Goal: Navigation & Orientation: Find specific page/section

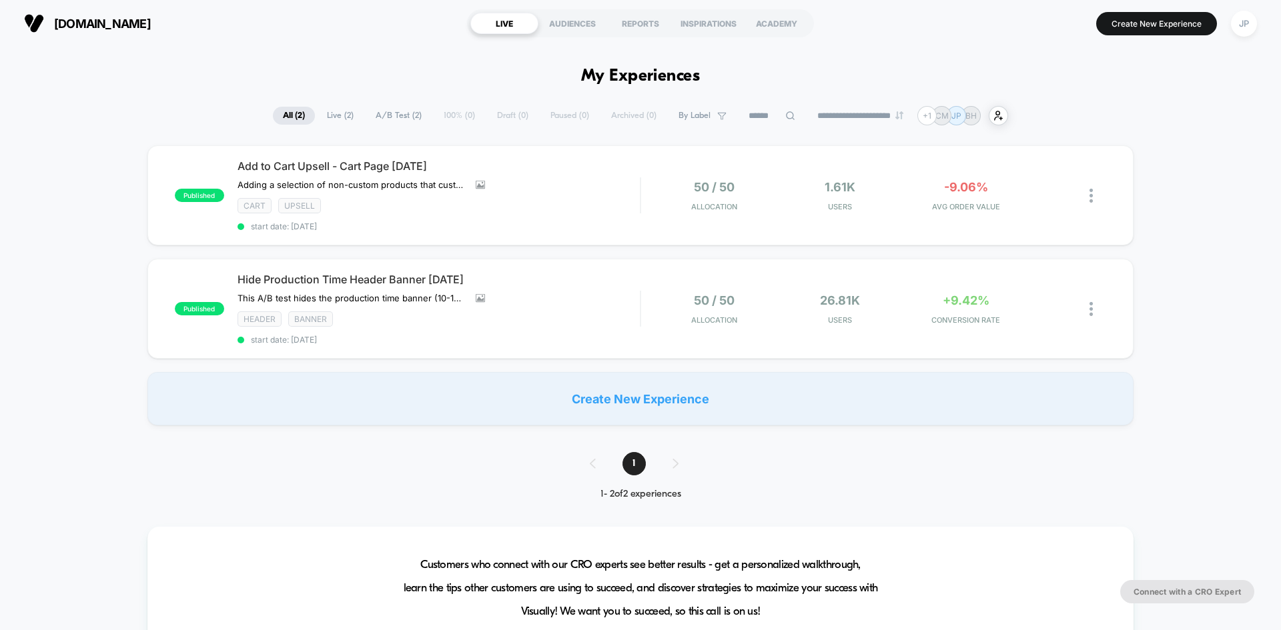
click at [1173, 159] on div "published Add to Cart Upsell - Cart Page [DATE] Adding a selection of non-custo…" at bounding box center [640, 285] width 1281 height 280
click at [1180, 198] on div "published Add to Cart Upsell - Cart Page [DATE] Adding a selection of non-custo…" at bounding box center [640, 285] width 1281 height 280
drag, startPoint x: 1180, startPoint y: 198, endPoint x: 1186, endPoint y: 165, distance: 33.2
click at [1186, 165] on div "published Add to Cart Upsell - Cart Page [DATE] Adding a selection of non-custo…" at bounding box center [640, 285] width 1281 height 280
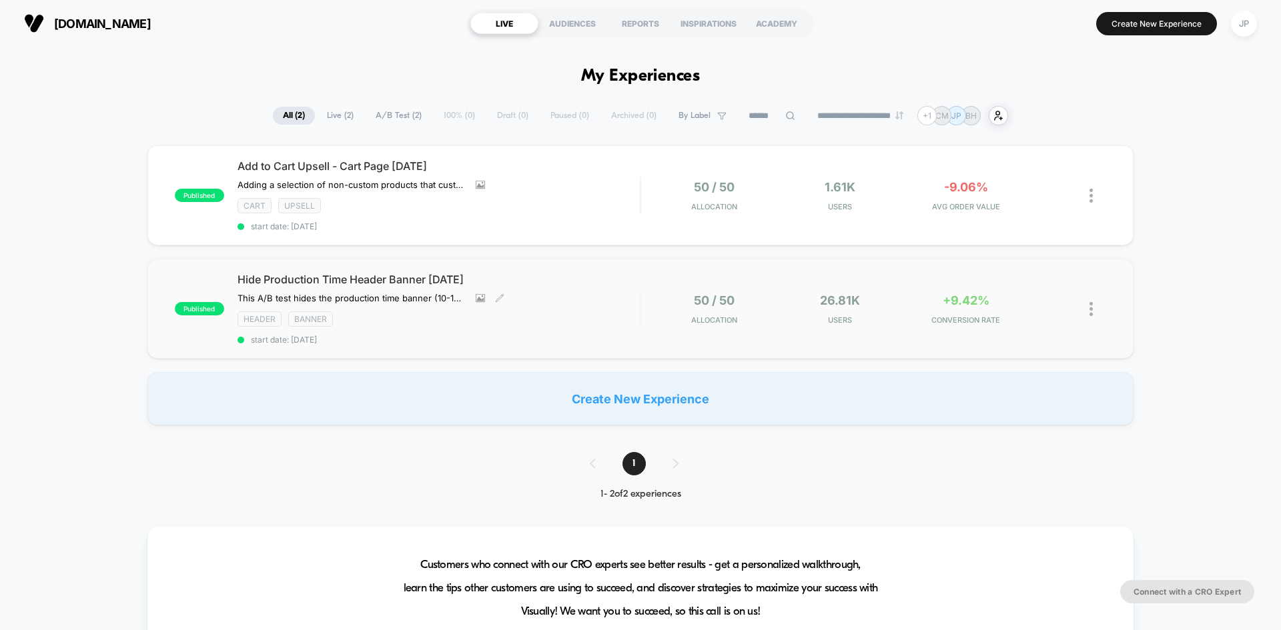
click at [606, 312] on div "Header Banner" at bounding box center [438, 319] width 402 height 15
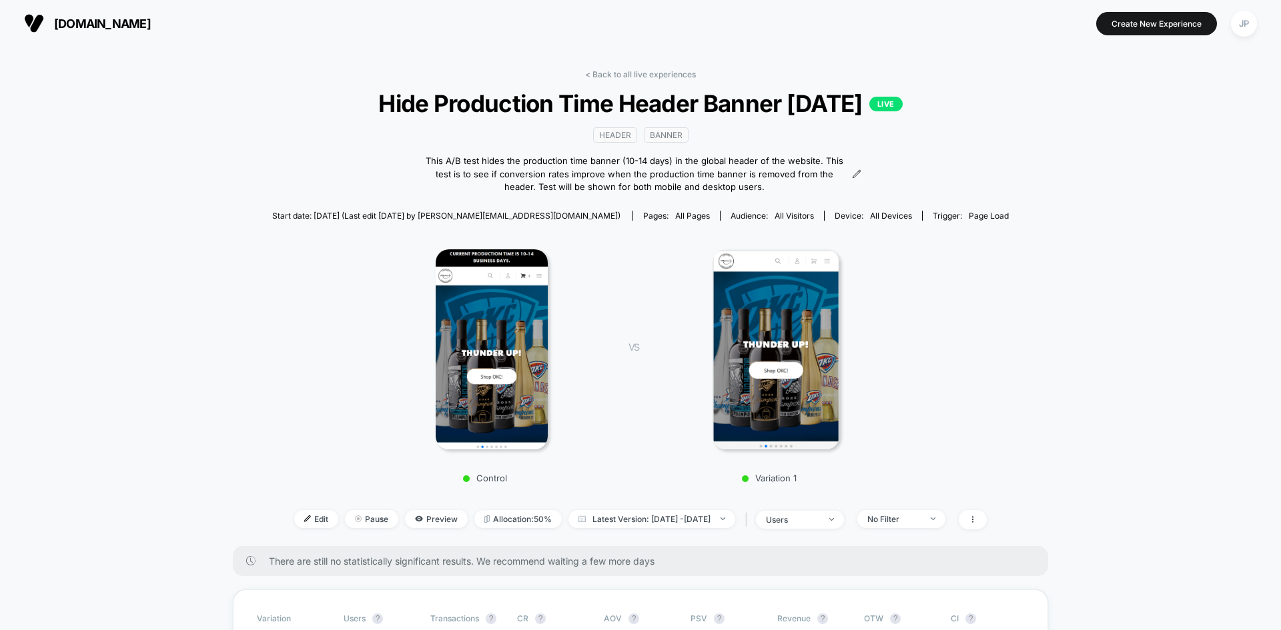
scroll to position [334, 0]
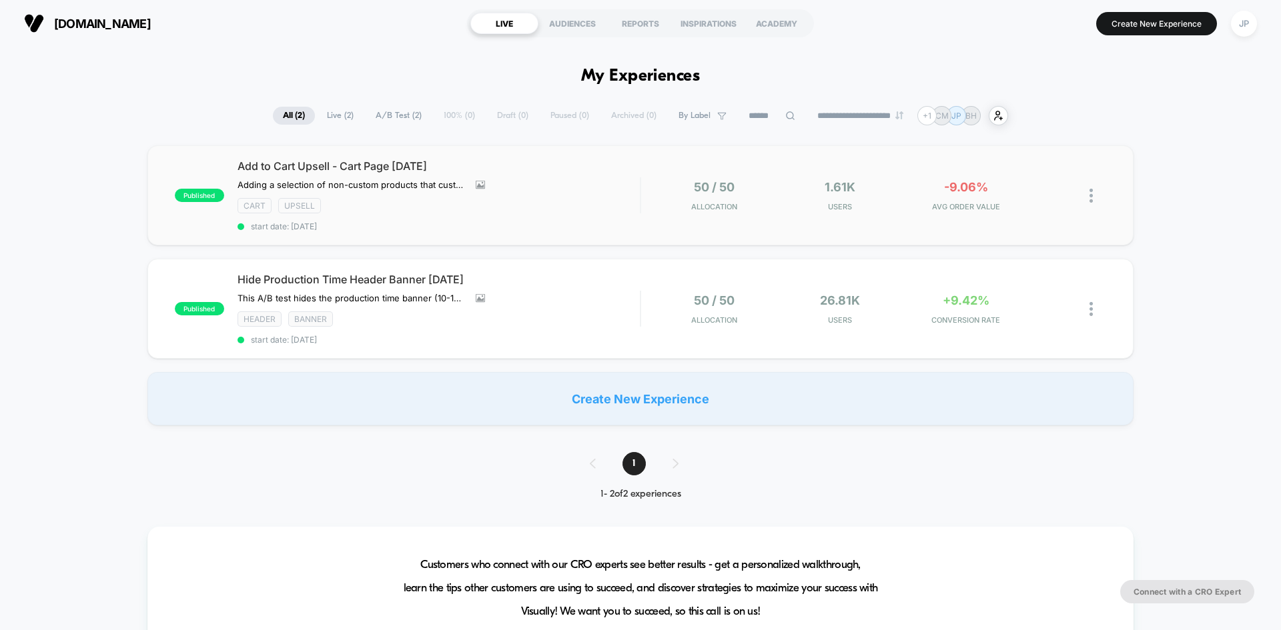
click at [771, 204] on div "50 / 50 Allocation" at bounding box center [713, 195] width 119 height 31
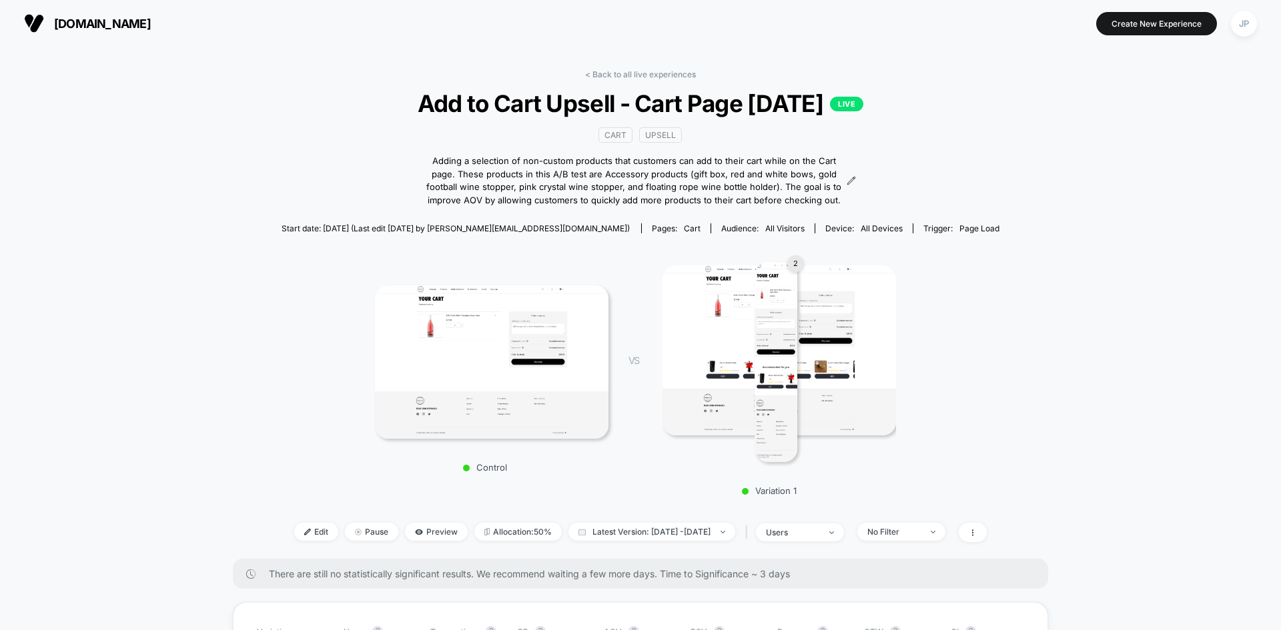
drag, startPoint x: 548, startPoint y: 232, endPoint x: 1153, endPoint y: 274, distance: 607.2
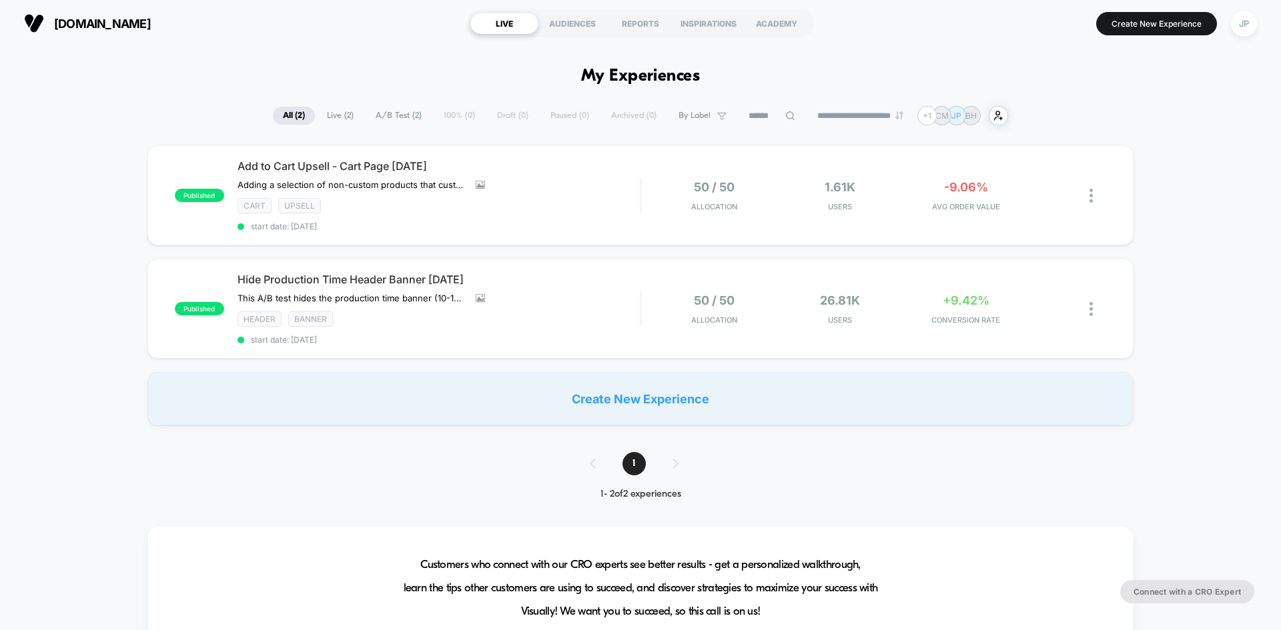
click at [1239, 335] on div "published Add to Cart Upsell - Cart Page [DATE] Adding a selection of non-custo…" at bounding box center [640, 285] width 1281 height 280
